Goal: Task Accomplishment & Management: Manage account settings

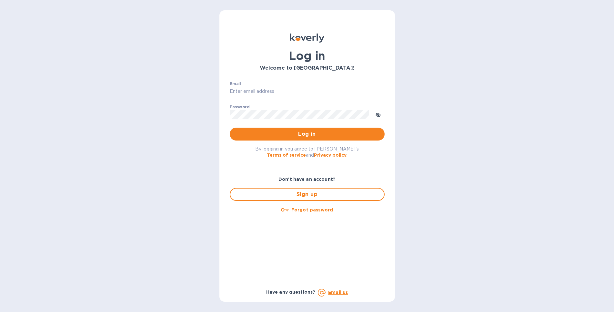
type input "[PERSON_NAME][EMAIL_ADDRESS][DOMAIN_NAME]"
click at [87, 202] on div "Log in Welcome to [GEOGRAPHIC_DATA]! Email [PERSON_NAME][EMAIL_ADDRESS][DOMAIN_…" at bounding box center [307, 156] width 614 height 312
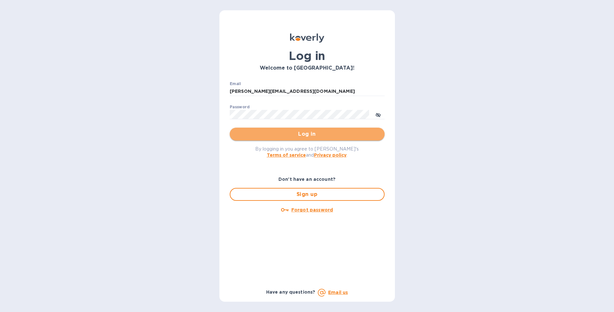
click at [343, 131] on span "Log in" at bounding box center [307, 134] width 145 height 8
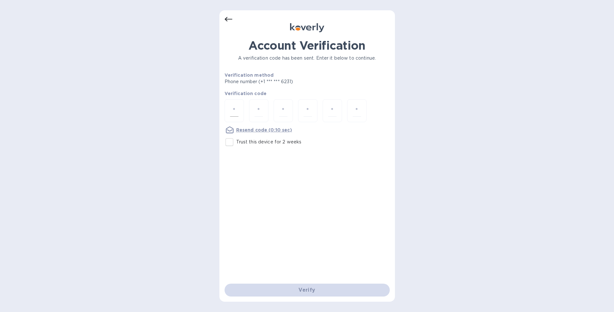
click at [241, 115] on div at bounding box center [234, 110] width 19 height 23
type input "9"
type input "0"
type input "9"
type input "6"
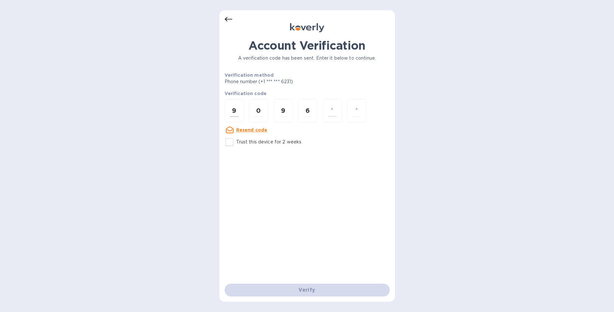
type input "1"
type input "0"
